Goal: Task Accomplishment & Management: Manage account settings

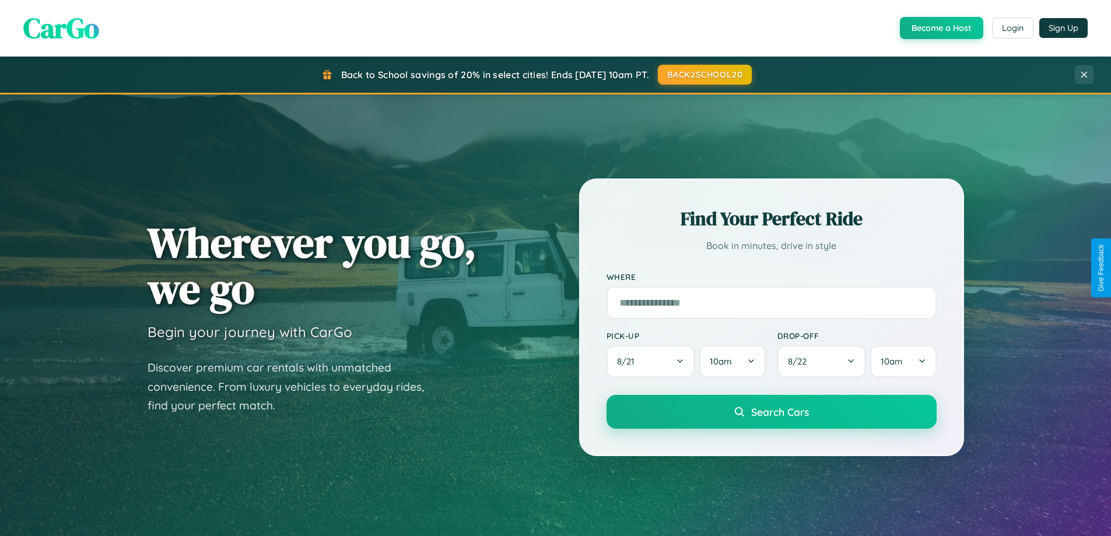
scroll to position [802, 0]
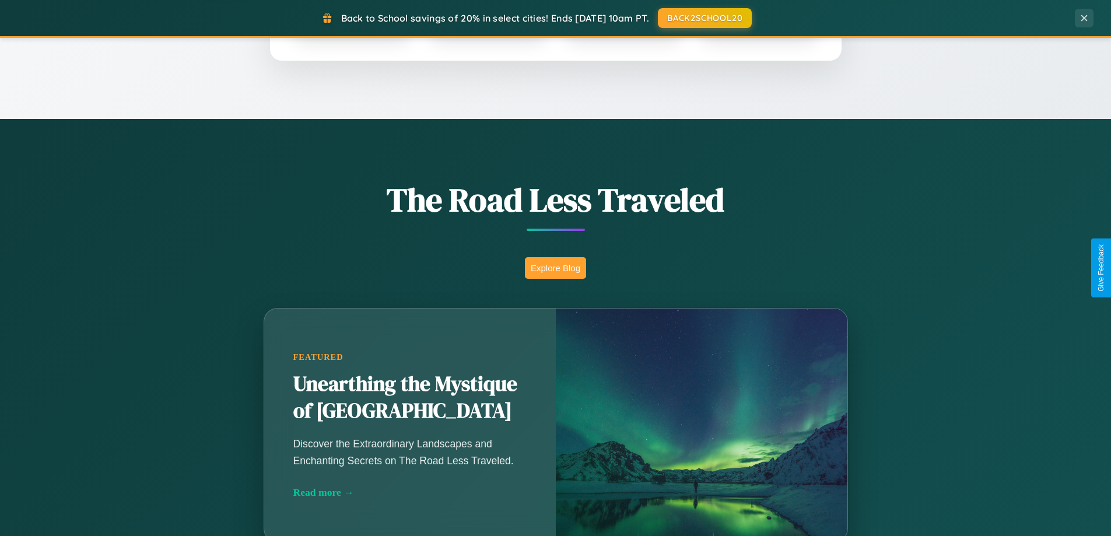
click at [555, 268] on button "Explore Blog" at bounding box center [555, 268] width 61 height 22
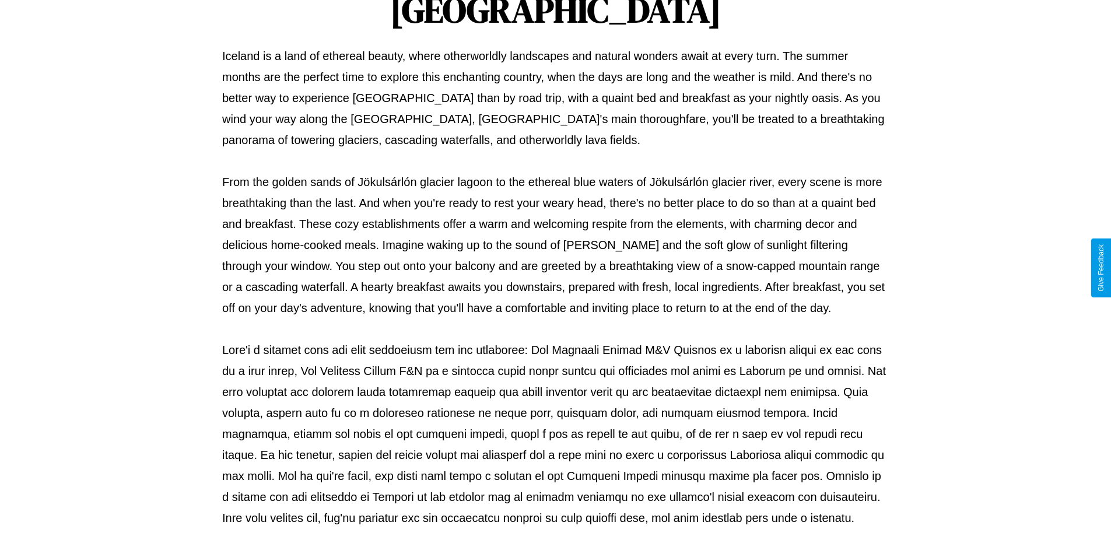
scroll to position [377, 0]
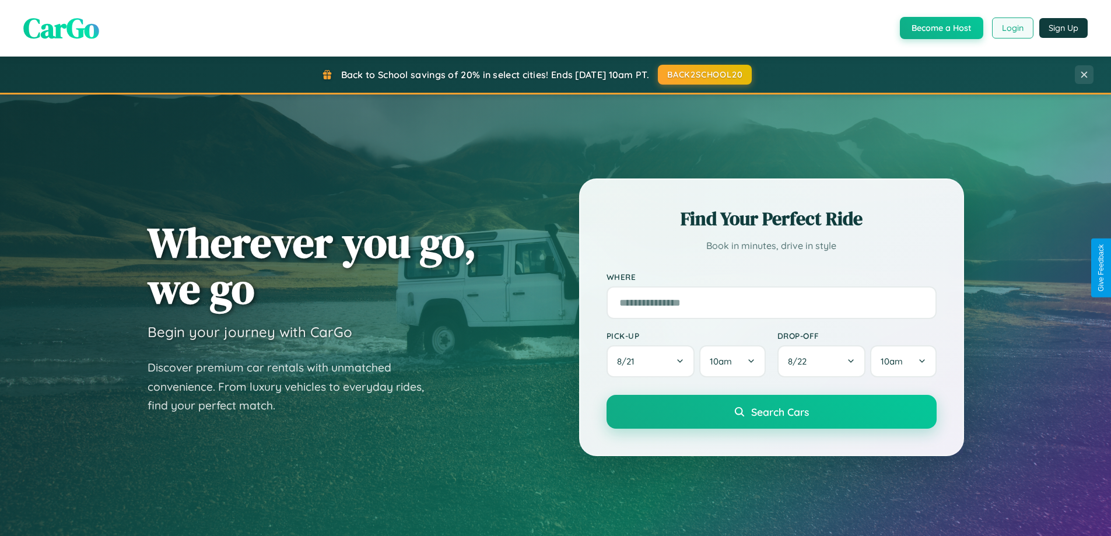
click at [1012, 28] on button "Login" at bounding box center [1012, 27] width 41 height 21
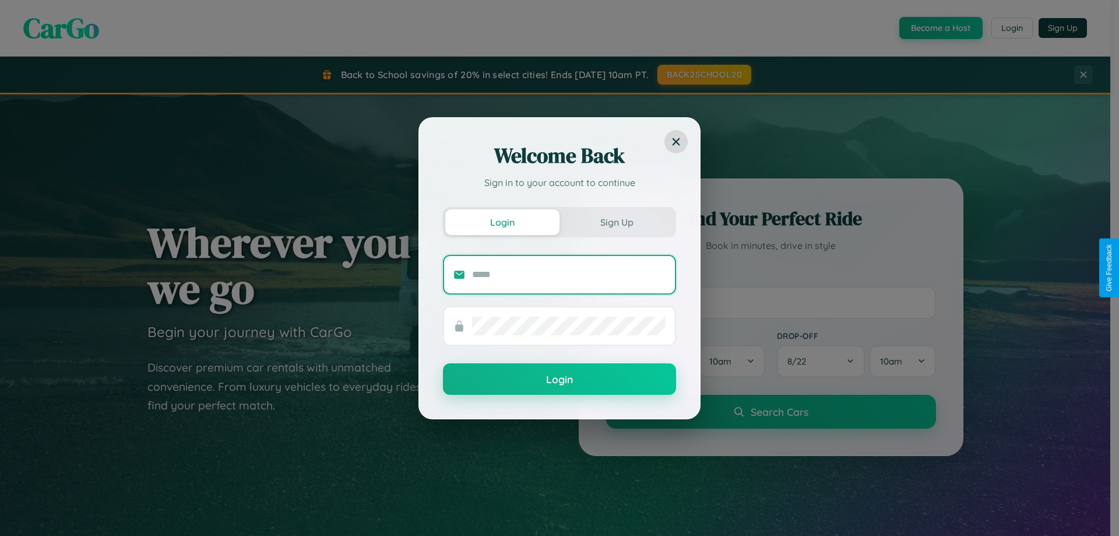
click at [569, 274] on input "text" at bounding box center [569, 274] width 194 height 19
type input "**********"
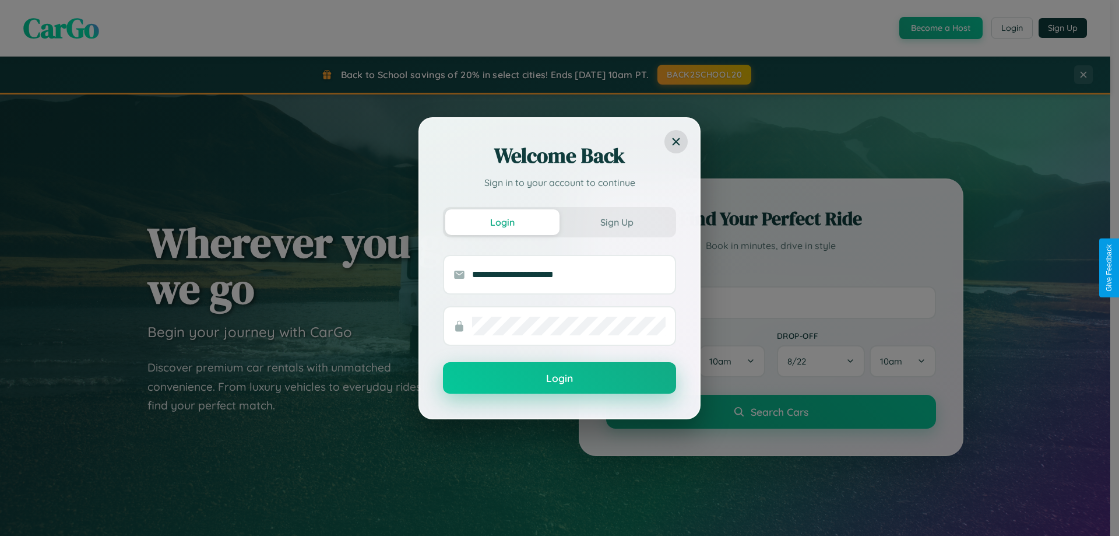
click at [560, 378] on button "Login" at bounding box center [559, 377] width 233 height 31
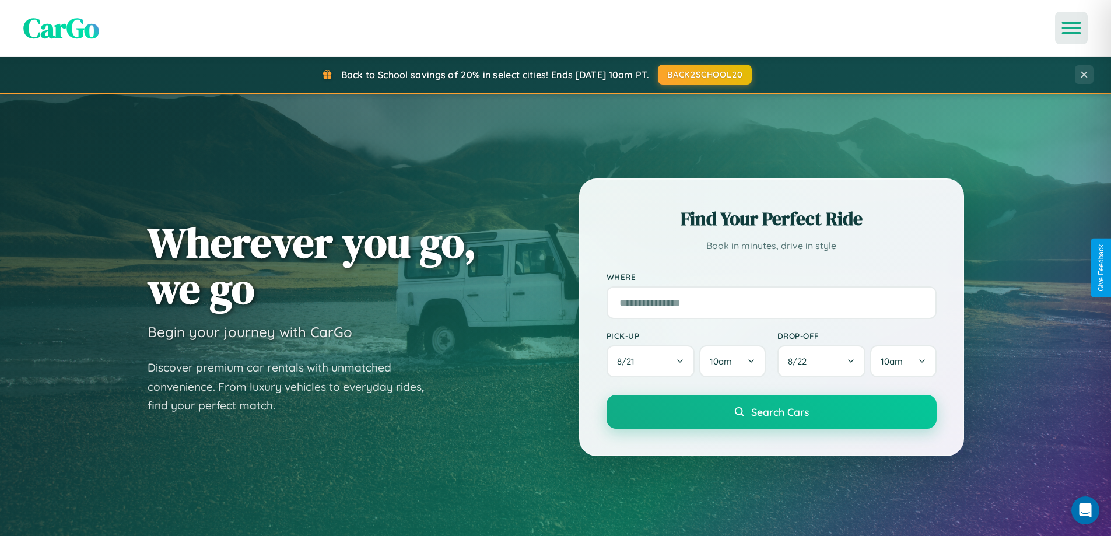
click at [1071, 28] on icon "Open menu" at bounding box center [1071, 28] width 17 height 10
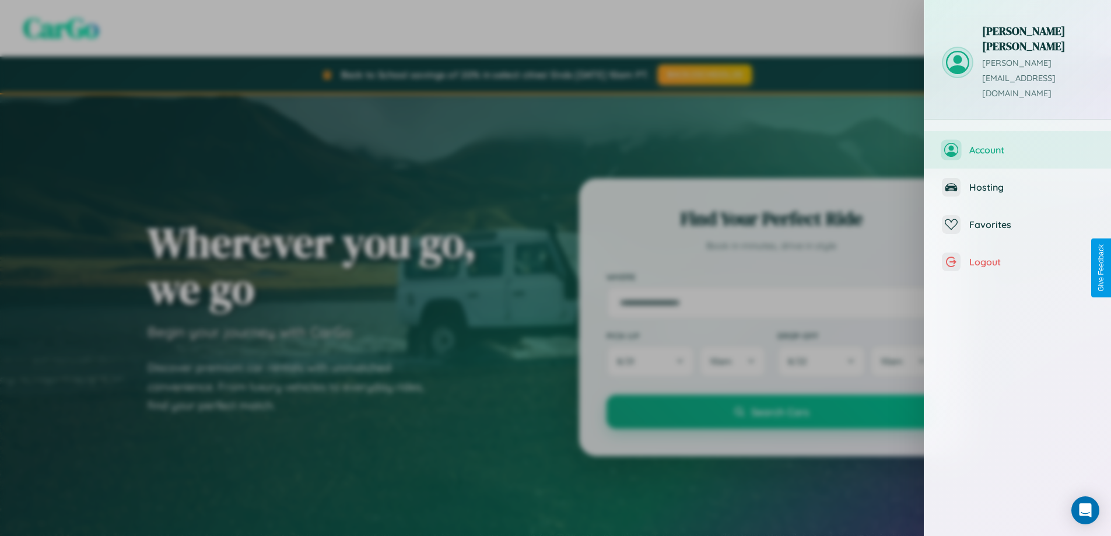
click at [1017, 144] on span "Account" at bounding box center [1031, 150] width 124 height 12
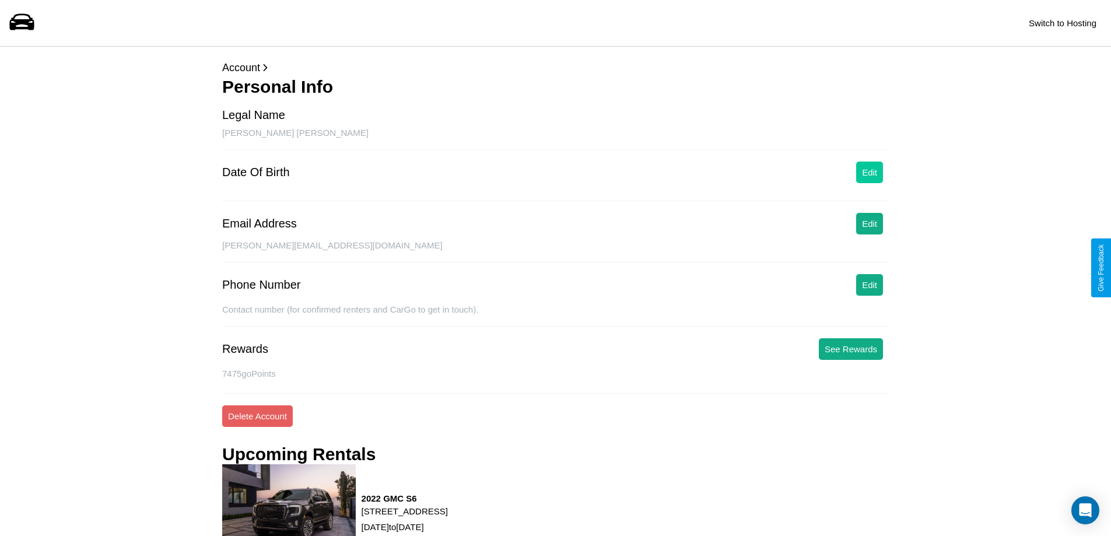
click at [869, 172] on button "Edit" at bounding box center [869, 172] width 27 height 22
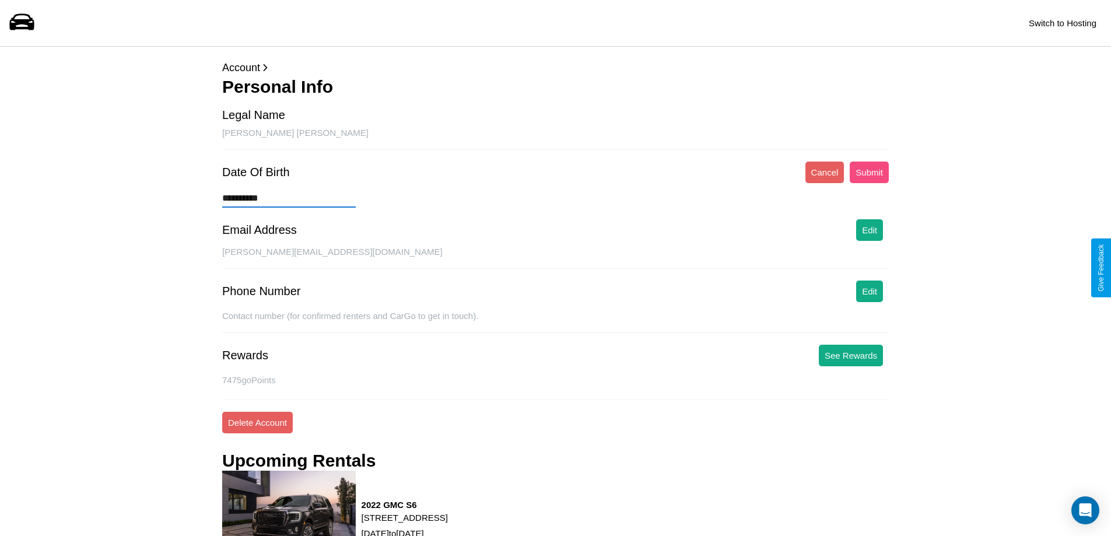
type input "**********"
